Goal: Transaction & Acquisition: Obtain resource

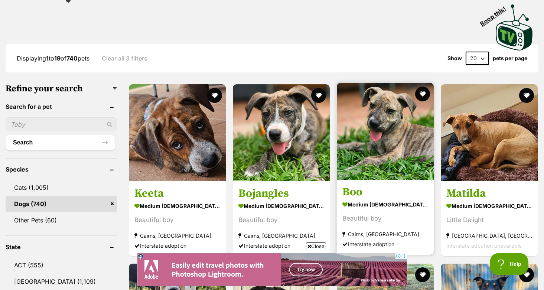
click at [373, 143] on img at bounding box center [385, 131] width 97 height 97
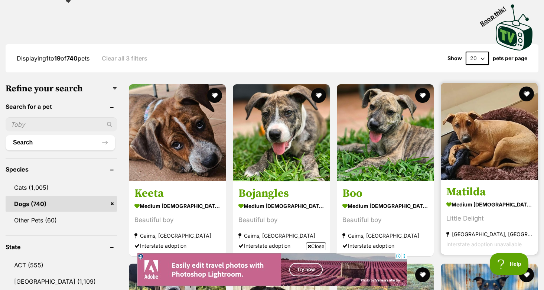
click at [499, 147] on img at bounding box center [489, 131] width 97 height 97
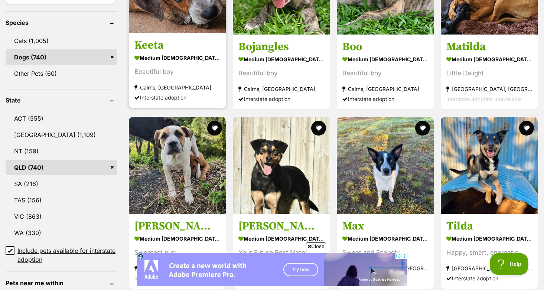
scroll to position [306, 0]
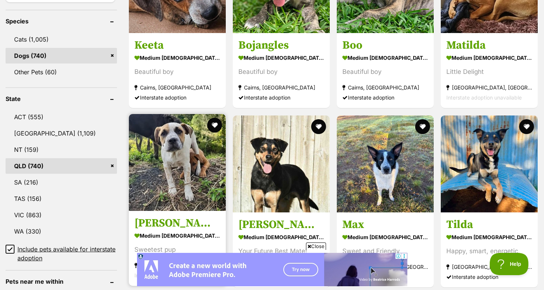
click at [173, 152] on img at bounding box center [177, 162] width 97 height 97
